Goal: Information Seeking & Learning: Learn about a topic

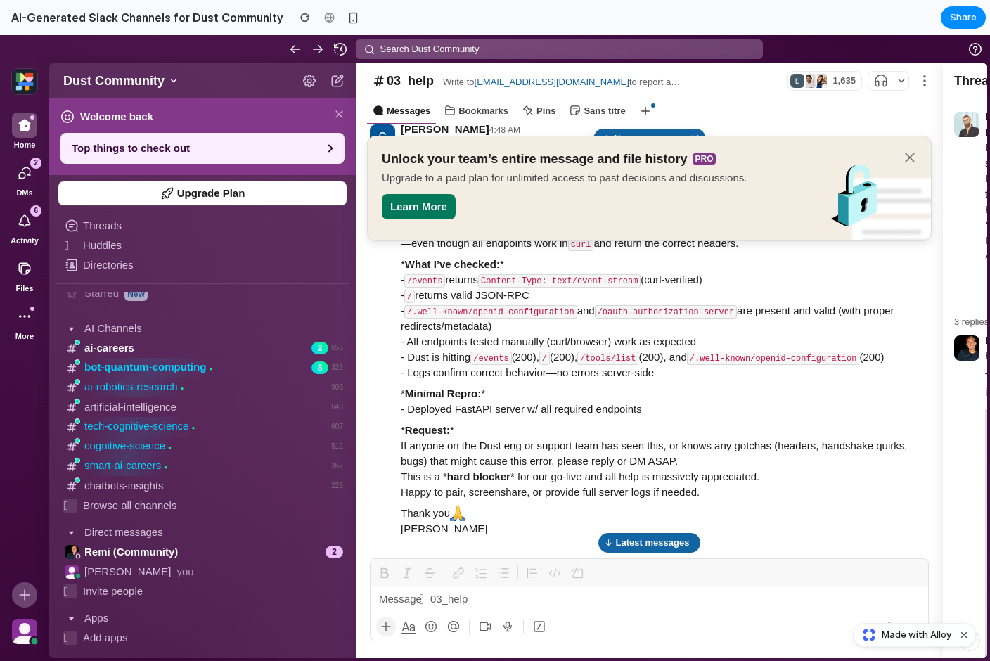
click at [907, 155] on icon "button" at bounding box center [909, 157] width 9 height 9
click at [621, 314] on code "/oauth-authorization-server" at bounding box center [666, 311] width 142 height 13
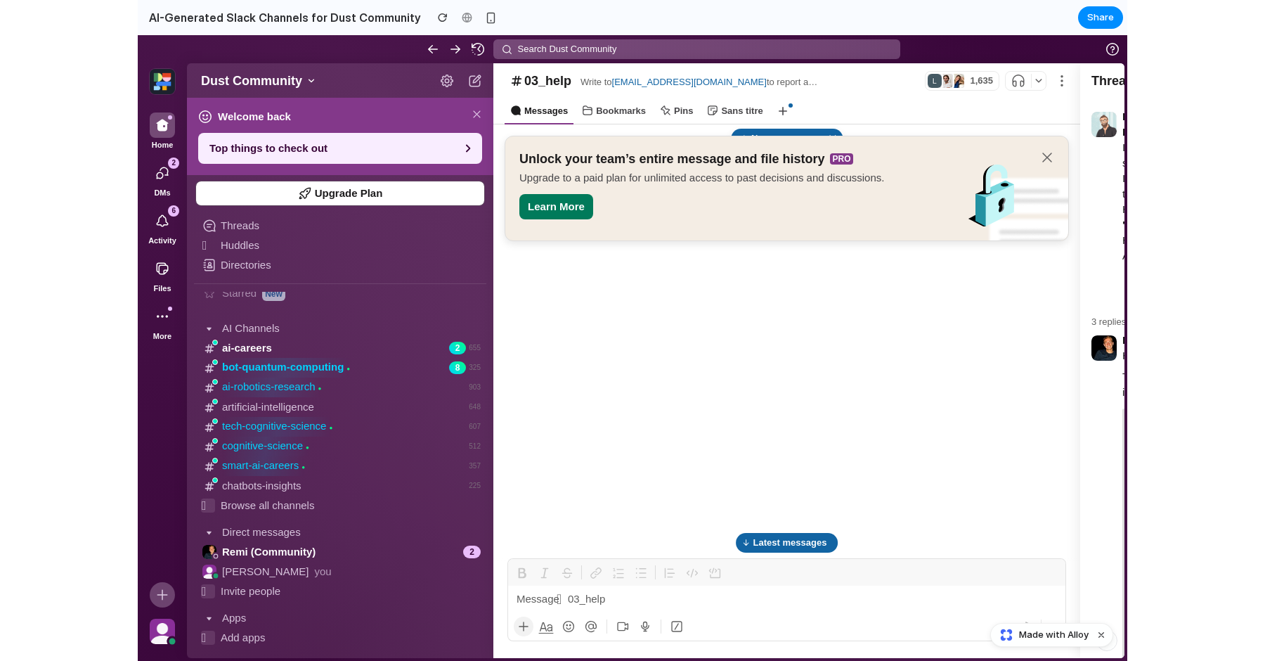
scroll to position [1946, 0]
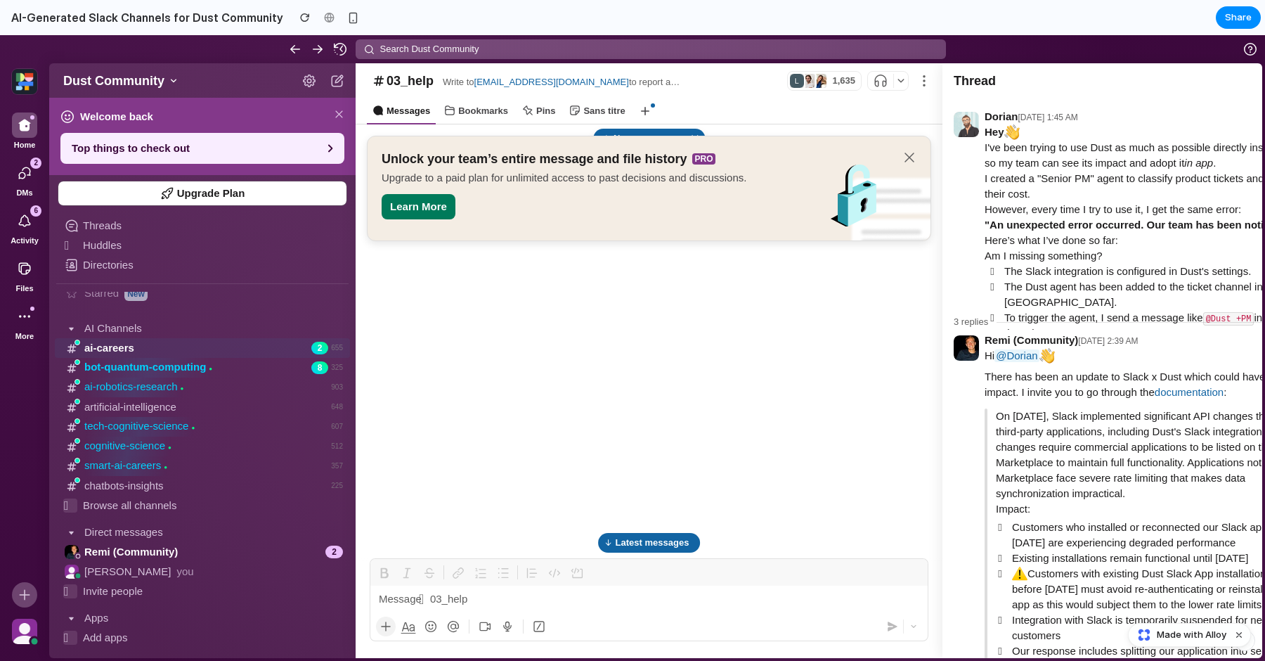
click at [150, 353] on div "ai-careers 2 655" at bounding box center [202, 348] width 295 height 20
click at [32, 171] on icon "button" at bounding box center [25, 173] width 14 height 14
click at [27, 127] on icon "button" at bounding box center [25, 125] width 14 height 14
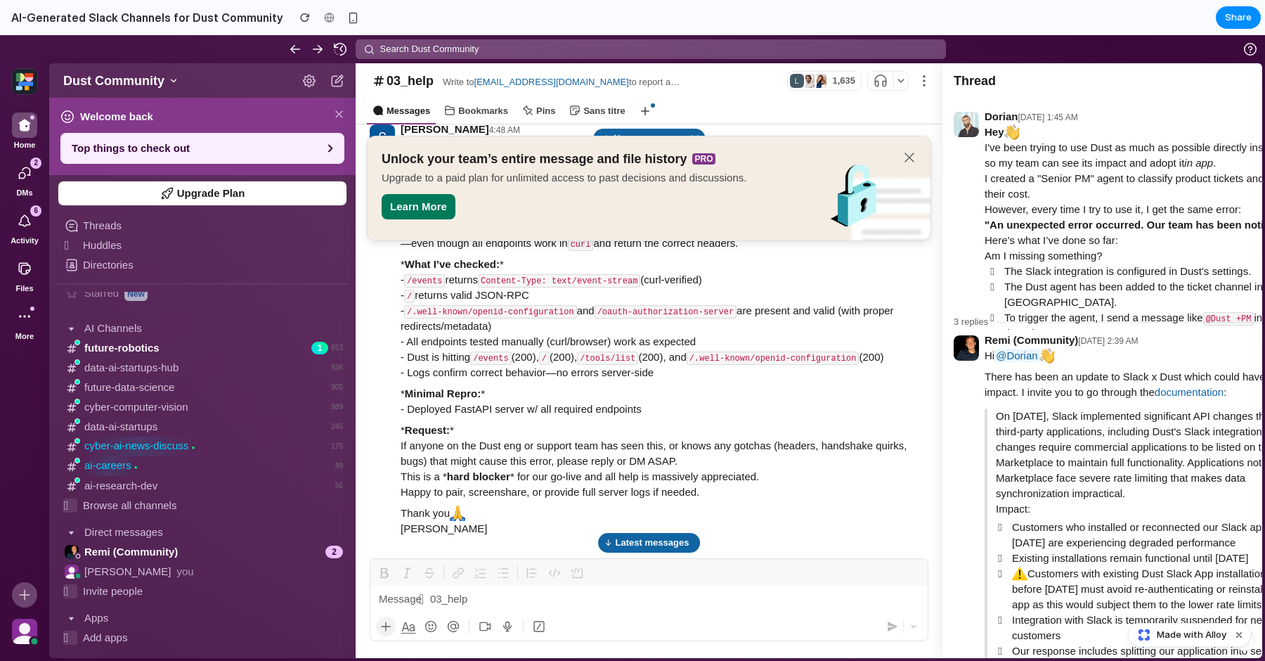
click at [912, 153] on icon "button" at bounding box center [910, 157] width 14 height 14
click at [913, 163] on icon "button" at bounding box center [910, 157] width 14 height 14
click at [910, 163] on icon "button" at bounding box center [910, 157] width 14 height 14
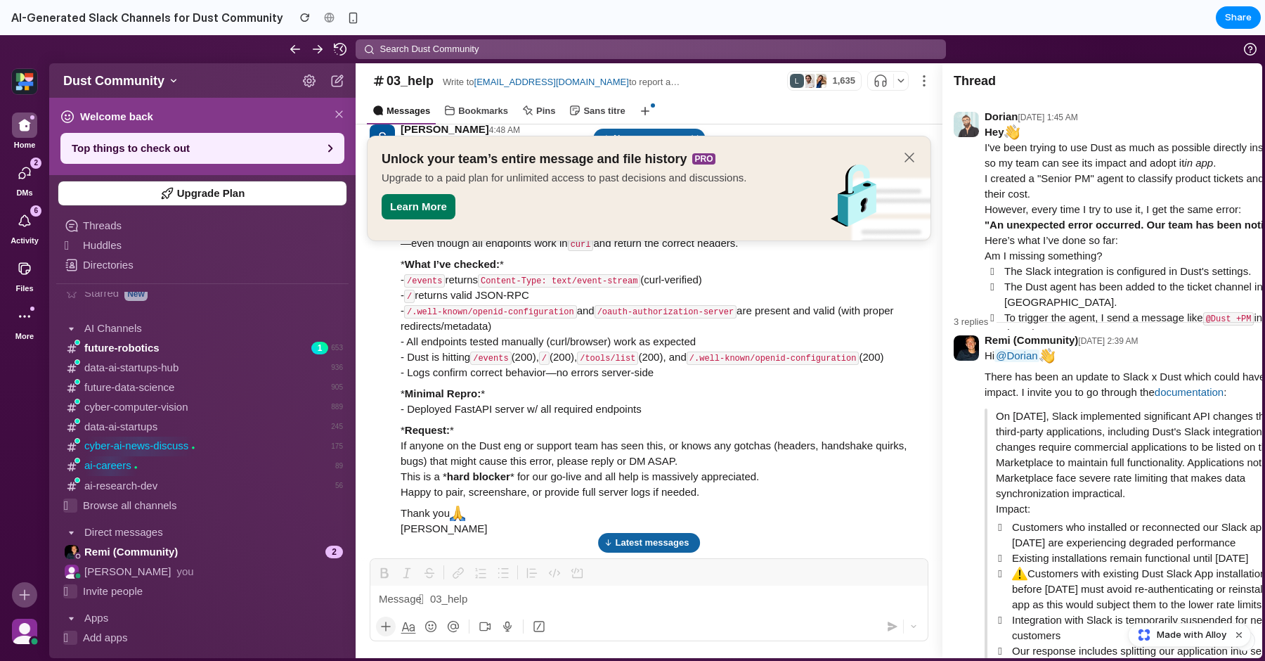
click at [672, 280] on div "—even though all endpoints work in curl and return the correct headers. * What …" at bounding box center [665, 385] width 528 height 301
click at [638, 359] on code "/tools/list" at bounding box center [607, 357] width 61 height 13
